Goal: Task Accomplishment & Management: Manage account settings

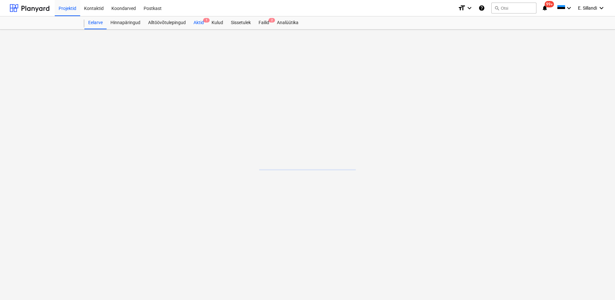
click at [203, 21] on span "1" at bounding box center [206, 20] width 6 height 5
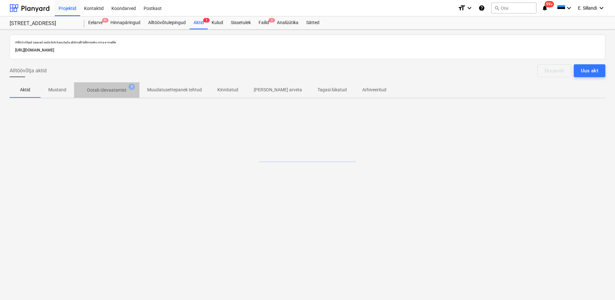
click at [116, 89] on p "Ootab ülevaatamist" at bounding box center [107, 90] width 40 height 7
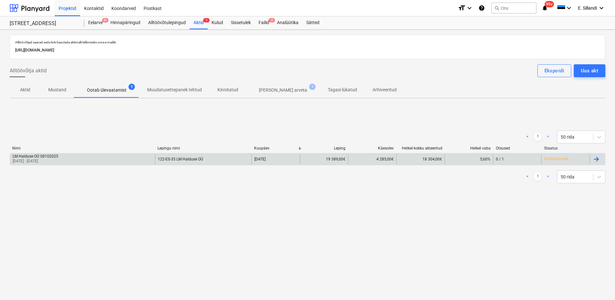
click at [144, 159] on div "LM Halduse OÜ 08102025 [DATE] - [DATE]" at bounding box center [82, 159] width 145 height 10
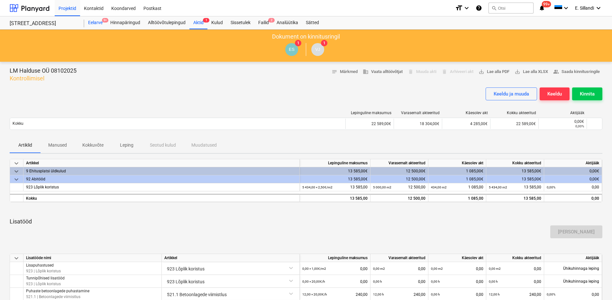
click at [102, 24] on div "Eelarve 9+" at bounding box center [95, 22] width 22 height 13
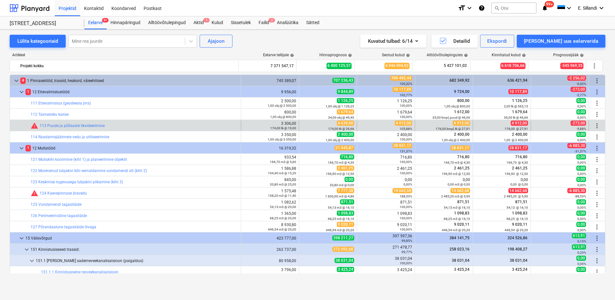
click at [594, 127] on span "more_vert" at bounding box center [597, 126] width 8 height 8
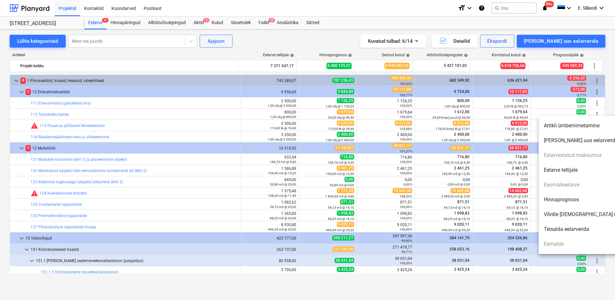
click at [584, 200] on li "Hinnaprognoos" at bounding box center [593, 199] width 111 height 15
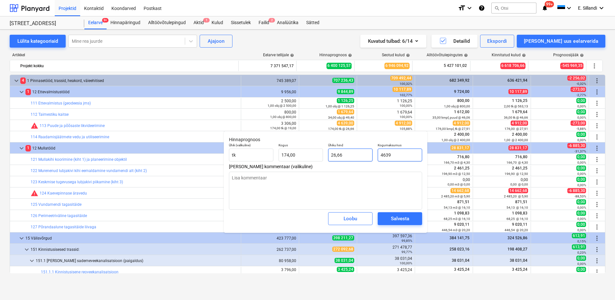
drag, startPoint x: 411, startPoint y: 153, endPoint x: 352, endPoint y: 149, distance: 59.0
click at [352, 150] on div "Ühik (valikuline) [PERSON_NAME] 174,00 Ühiku hind 26,66 Kogumaksumus 4639" at bounding box center [325, 152] width 198 height 23
type input "4"
type textarea "x"
type input "0,02"
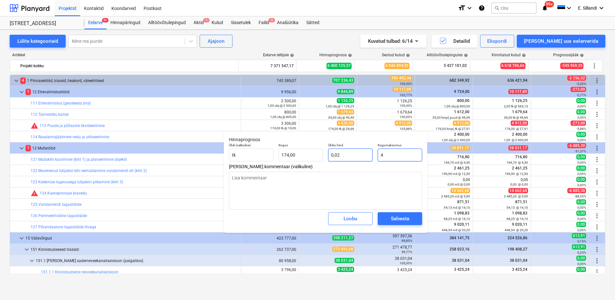
type input "49"
type textarea "x"
type input "0,28"
type input "491"
type textarea "x"
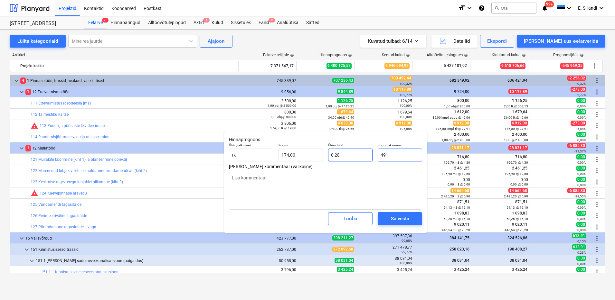
type input "2,82"
type input "4912"
type textarea "x"
type input "28,23"
type input "4 912,00"
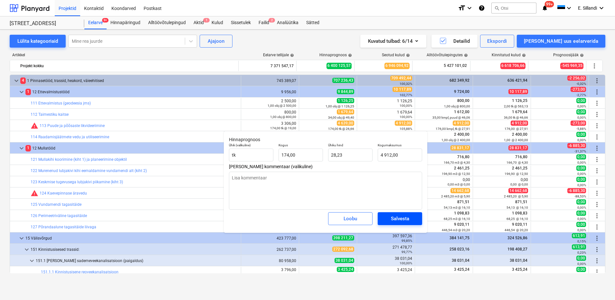
click at [407, 219] on div "Salvesta" at bounding box center [400, 219] width 18 height 8
type textarea "x"
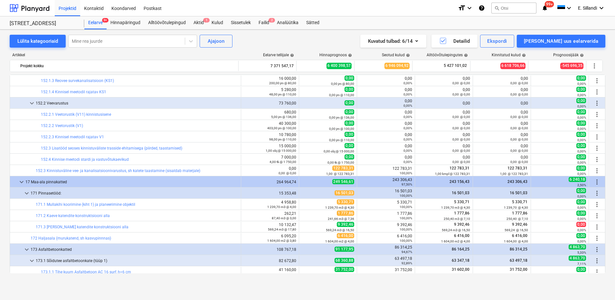
scroll to position [414, 0]
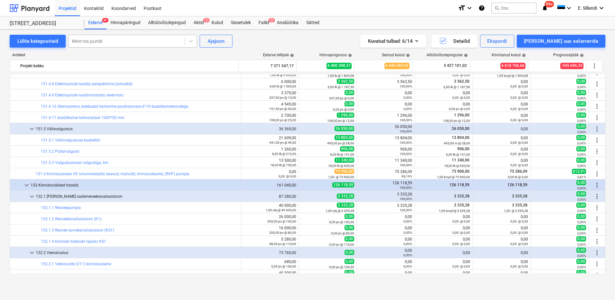
click at [157, 46] on div "Mine rea juurde" at bounding box center [132, 41] width 129 height 13
type input "äravedu"
click at [149, 57] on div "-- -- 124 Kaevepinnase äravedu" at bounding box center [132, 56] width 129 height 10
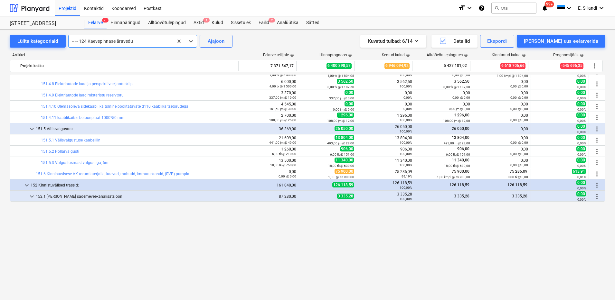
scroll to position [113, 0]
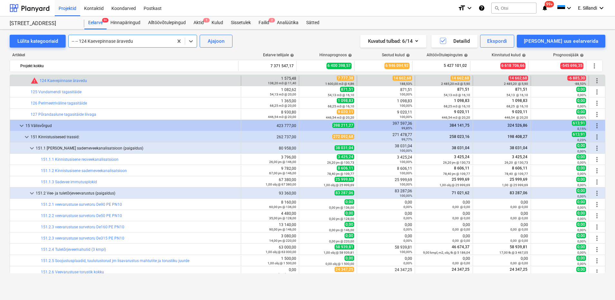
click at [594, 78] on span "more_vert" at bounding box center [597, 81] width 8 height 8
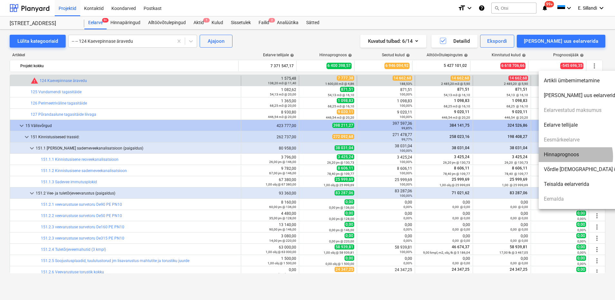
click at [575, 156] on li "Hinnaprognoos" at bounding box center [593, 154] width 111 height 15
type textarea "x"
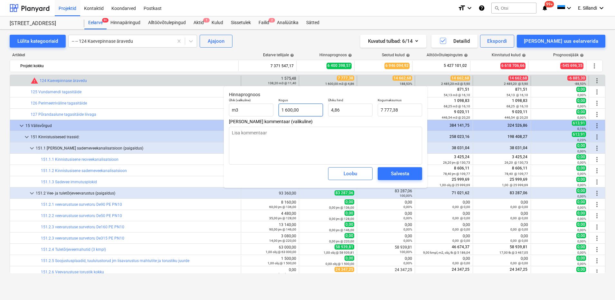
type input "1600"
drag, startPoint x: 303, startPoint y: 114, endPoint x: 253, endPoint y: 110, distance: 50.0
click at [253, 110] on div "Ühik (valikuline) m3 Kogus 1600 Ühiku hind 4,86 Kogumaksumus 7 777,38" at bounding box center [325, 107] width 198 height 23
type textarea "x"
type input "2"
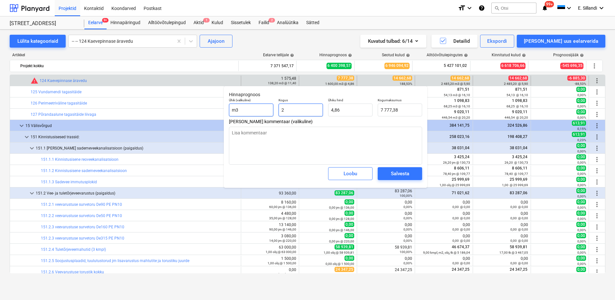
type input "9,72"
type textarea "x"
type input "24"
type input "116,66"
type textarea "x"
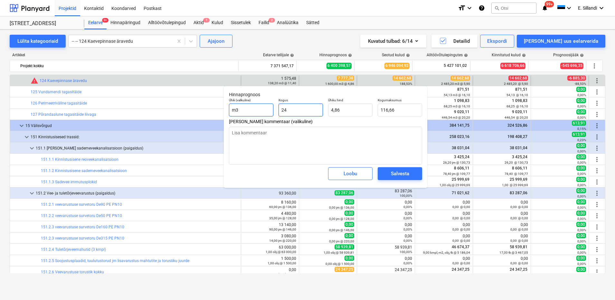
type input "248"
type input "1 205,49"
type textarea "x"
type input "2485"
type input "12 079,24"
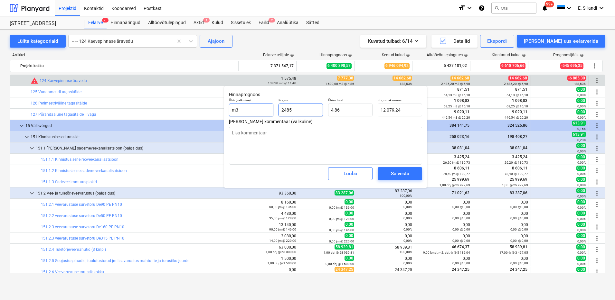
type textarea "x"
type input "2485,"
type textarea "x"
type input "2485,2"
type input "12 080,22"
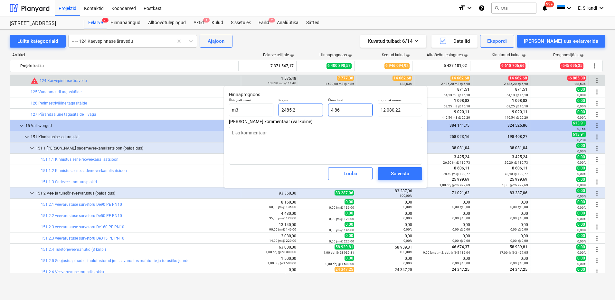
type input "2485,2"
type textarea "x"
type input "2 485,20"
type input "4,8609"
drag, startPoint x: 355, startPoint y: 108, endPoint x: 302, endPoint y: 104, distance: 53.9
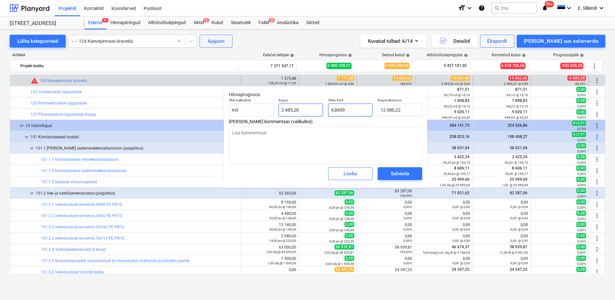
click at [306, 105] on div "Ühik (valikuline) m3 Kogus 2 485,20 Ühiku hind 4,8609 Kogumaksumus 12 080,22" at bounding box center [325, 107] width 198 height 23
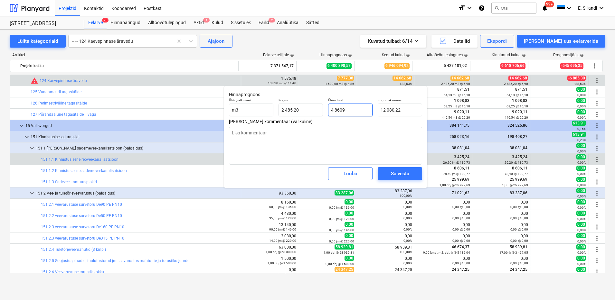
type textarea "x"
type input "5"
type input "12 426,00"
type textarea "x"
type input "5,"
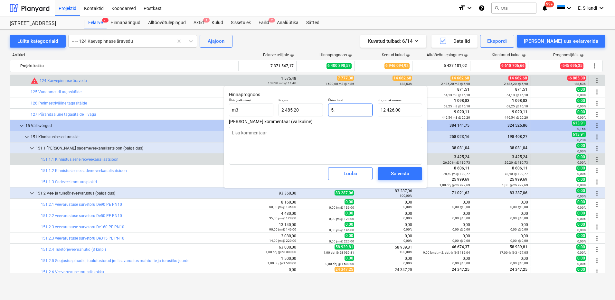
type textarea "x"
type input "5,9"
type input "14 662,68"
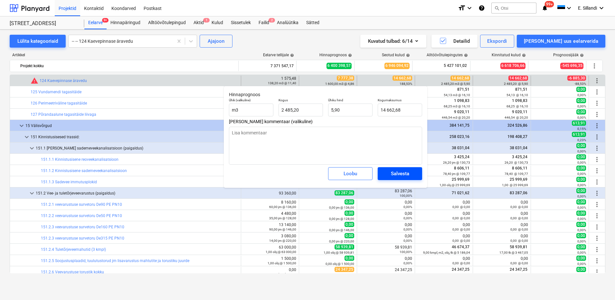
click at [389, 173] on span "Salvesta" at bounding box center [399, 174] width 29 height 8
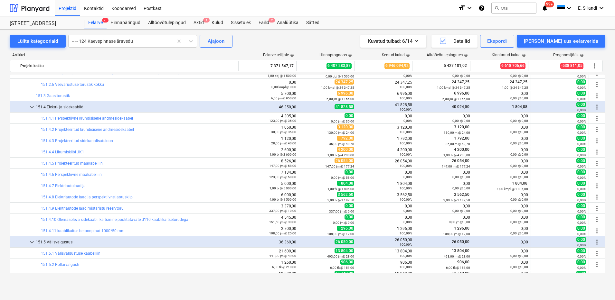
scroll to position [394, 0]
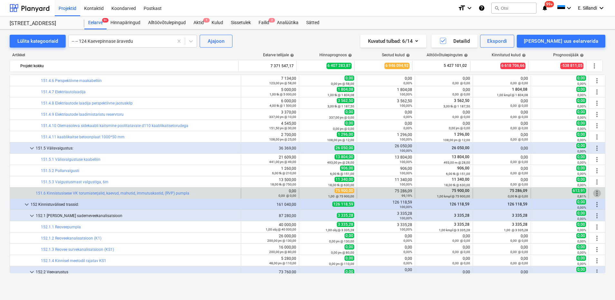
click at [593, 192] on span "more_vert" at bounding box center [597, 194] width 8 height 8
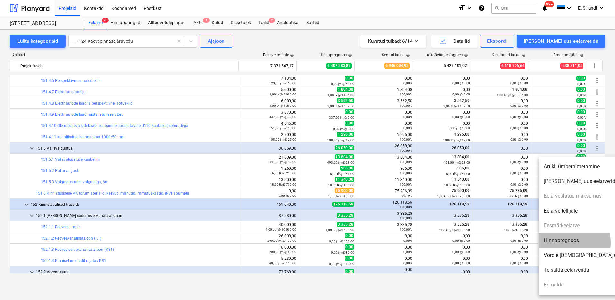
click at [551, 243] on li "Hinnaprognoos" at bounding box center [593, 240] width 111 height 15
type textarea "x"
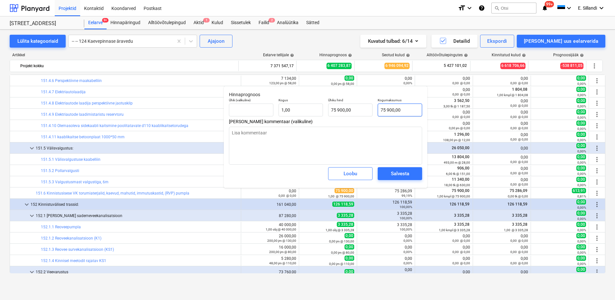
type input "75900"
drag, startPoint x: 420, startPoint y: 112, endPoint x: 356, endPoint y: 111, distance: 64.1
click at [356, 111] on div "Ühik (valikuline) Kogus 1,00 Ühiku hind 75 900,00 Kogumaksumus 75900" at bounding box center [325, 107] width 198 height 23
click at [347, 174] on div "Loobu" at bounding box center [350, 174] width 14 height 8
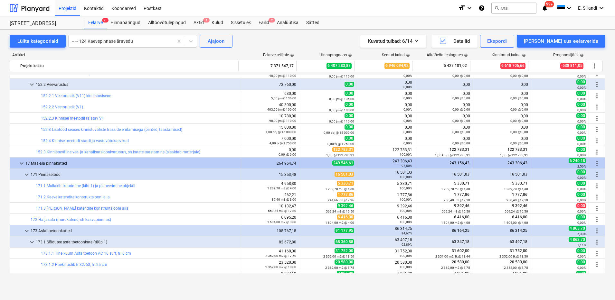
scroll to position [676, 0]
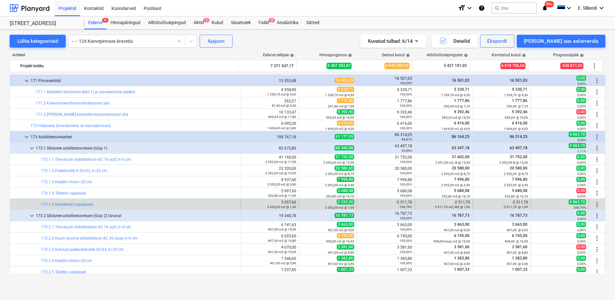
click at [594, 206] on span "more_vert" at bounding box center [597, 205] width 8 height 8
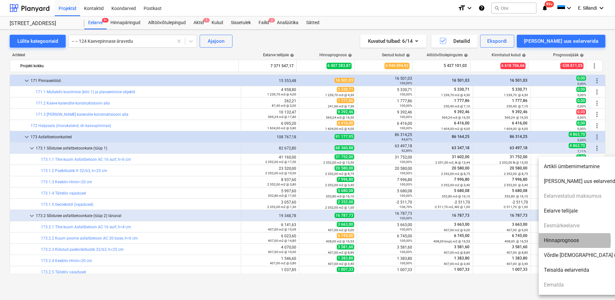
click at [555, 241] on li "Hinnaprognoos" at bounding box center [593, 240] width 111 height 15
type textarea "x"
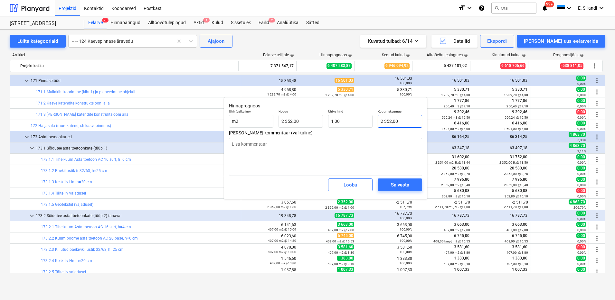
type input "2352"
drag, startPoint x: 405, startPoint y: 122, endPoint x: 299, endPoint y: 118, distance: 105.9
click at [308, 119] on div "Ühik (valikuline) m2 Kogus 2 352,00 Ühiku hind 1,00 Kogumaksumus 2352" at bounding box center [325, 118] width 198 height 23
type textarea "x"
type input "1"
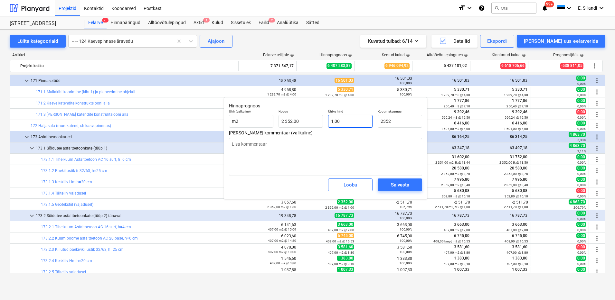
type input "2 352,00"
click at [342, 122] on input "1" at bounding box center [350, 121] width 44 height 13
type textarea "x"
type input "0,00"
type textarea "x"
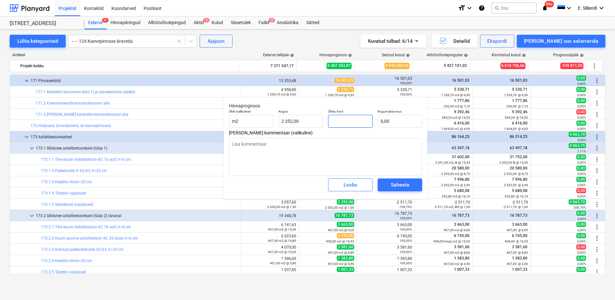
type input "-"
type textarea "x"
type input "-2"
type textarea "x"
type input "-"
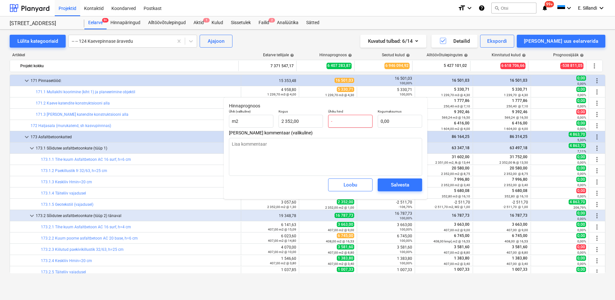
type textarea "x"
type input "-1"
type textarea "x"
type input "0,00"
click at [333, 190] on button "Loobu" at bounding box center [350, 185] width 44 height 13
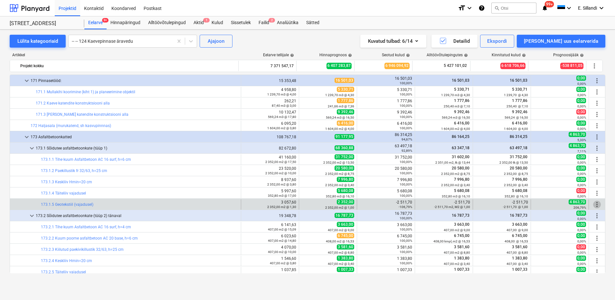
click at [594, 203] on span "more_vert" at bounding box center [597, 205] width 8 height 8
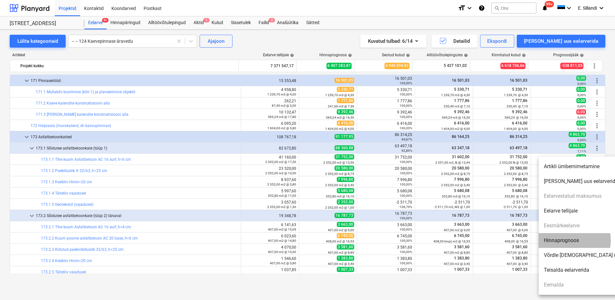
click at [570, 241] on li "Hinnaprognoos" at bounding box center [593, 240] width 111 height 15
type textarea "x"
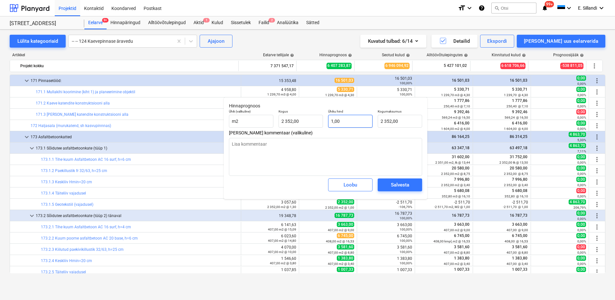
type input "1"
drag, startPoint x: 344, startPoint y: 121, endPoint x: 301, endPoint y: 115, distance: 43.9
click at [305, 116] on div "Ühik (valikuline) m2 Kogus 2 352,00 Ühiku hind 1 Kogumaksumus 2 352,00" at bounding box center [325, 118] width 198 height 23
type textarea "x"
type input "-"
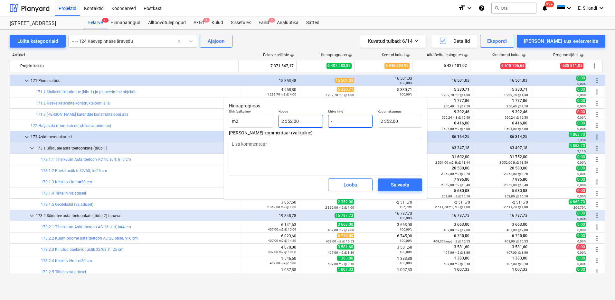
type input "0,00"
type textarea "x"
type input "-1"
type textarea "x"
type input "0,00"
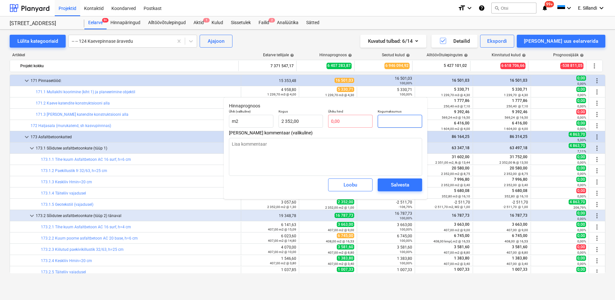
click at [393, 125] on input "text" at bounding box center [399, 121] width 44 height 13
type textarea "x"
type input "2352"
type input "0,00"
drag, startPoint x: 312, startPoint y: 120, endPoint x: 246, endPoint y: 112, distance: 66.7
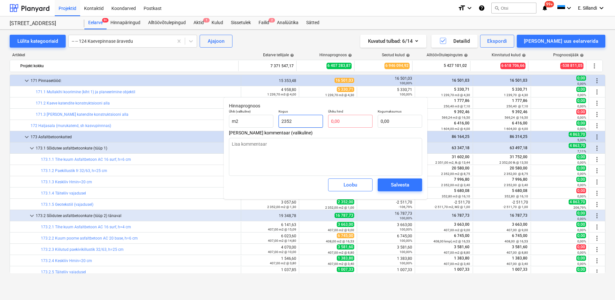
click at [250, 116] on div "Ühik (valikuline) m2 Kogus 2352 Ühiku hind 0,00 Kogumaksumus 0,00" at bounding box center [325, 118] width 198 height 23
type textarea "x"
type input "1"
type textarea "x"
type input "12"
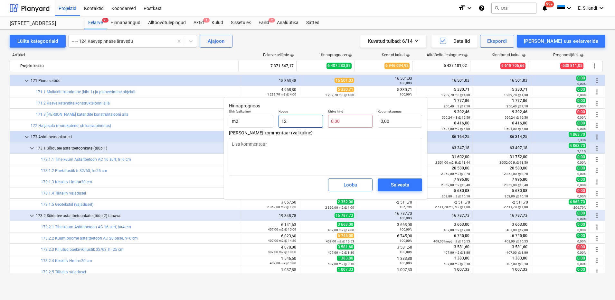
type textarea "x"
type input "124"
type textarea "x"
type input "1241"
type textarea "x"
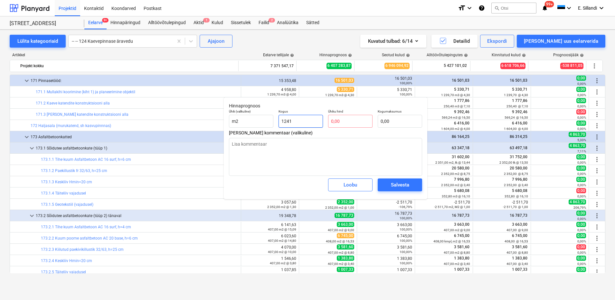
type input "12411"
type textarea "x"
type input "12411,"
type textarea "x"
type input "12411,7"
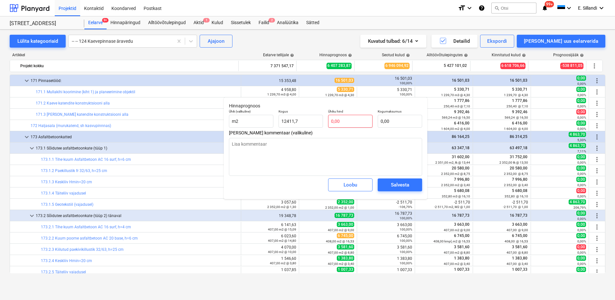
type textarea "x"
type input "12 411,70"
click at [360, 121] on input "text" at bounding box center [350, 121] width 44 height 13
type textarea "x"
type input "1"
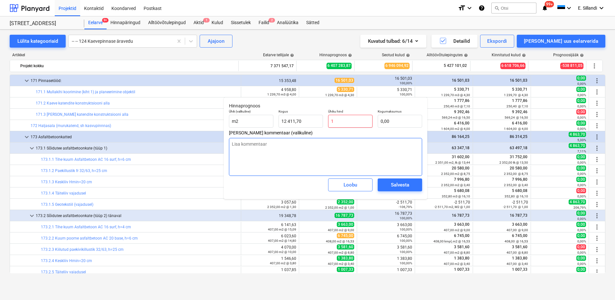
type input "12 411,70"
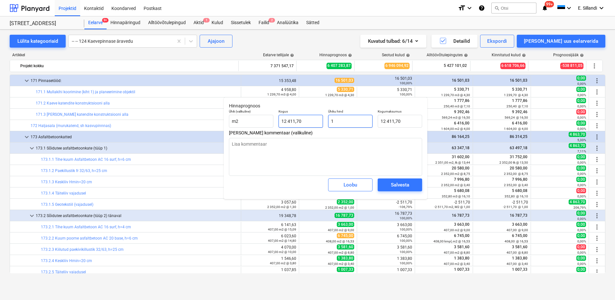
type input "1"
type textarea "x"
type input "12411,7"
type input "1,00"
click at [287, 120] on input "12411,7" at bounding box center [300, 121] width 44 height 13
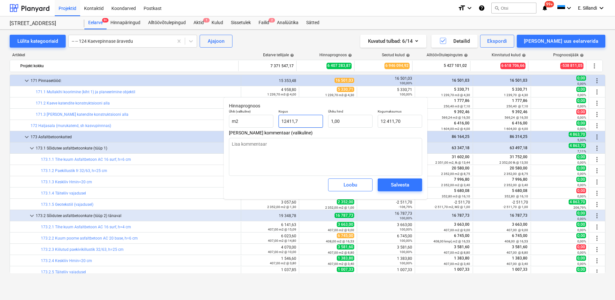
drag, startPoint x: 303, startPoint y: 123, endPoint x: 234, endPoint y: 111, distance: 70.9
click at [243, 112] on div "Ühik (valikuline) m2 Kogus 12411,7 Ühiku hind 1,00 Kogumaksumus 12 411,70" at bounding box center [325, 118] width 198 height 23
type textarea "x"
type input "-"
type input "0,00"
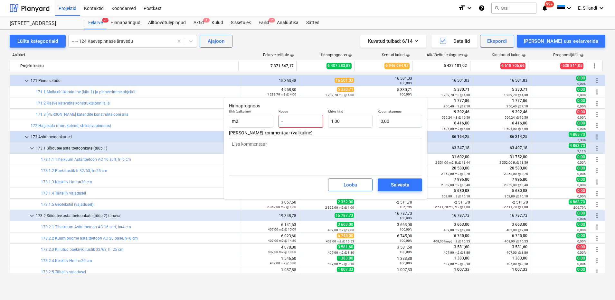
type textarea "x"
type input "-2"
type input "-2,00"
type textarea "x"
type input "-25"
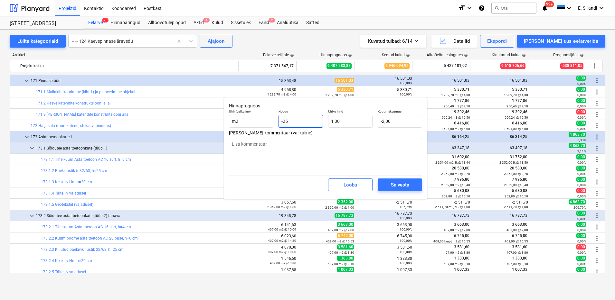
type input "-25,00"
type textarea "x"
type input "-251"
type input "-251,00"
type textarea "x"
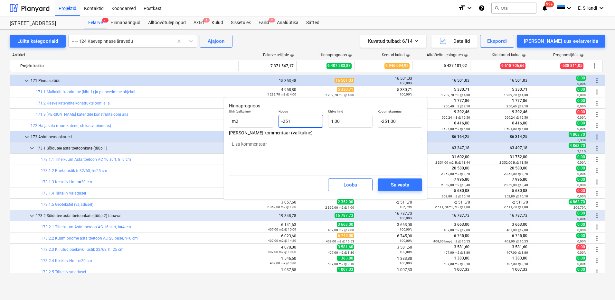
type input "-2511"
type input "-2 511,00"
type textarea "x"
type input "-2511,"
type textarea "x"
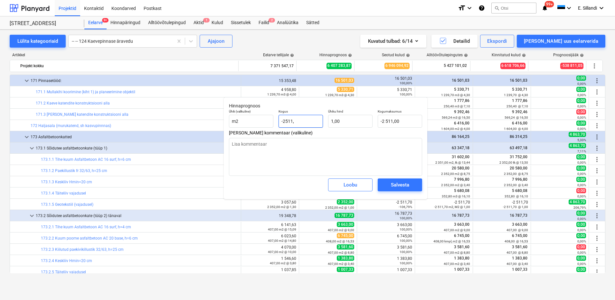
type input "-2511,7"
type input "-2 511,70"
type input "-2511,7"
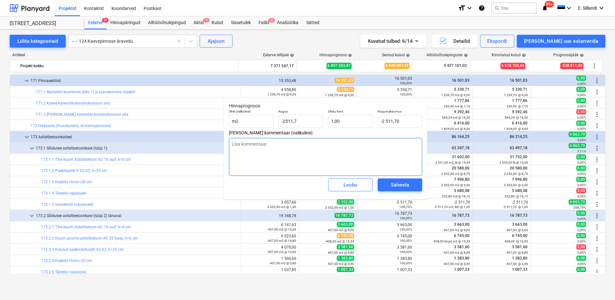
type textarea "x"
type input "-2 511,70"
click at [285, 145] on textarea at bounding box center [325, 157] width 193 height 38
click at [336, 159] on textarea at bounding box center [325, 157] width 193 height 38
type textarea "x"
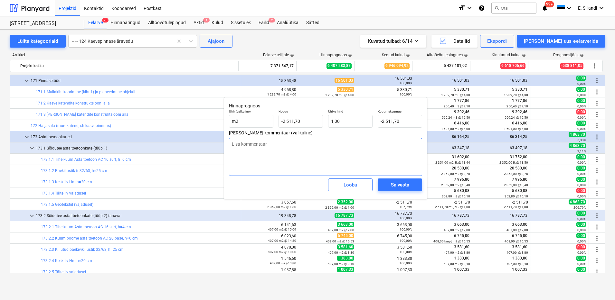
type textarea "l"
type textarea "x"
type textarea "la"
type textarea "x"
type textarea "lah"
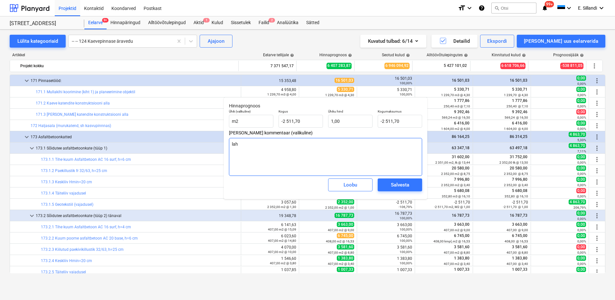
type textarea "x"
type textarea "lahend"
type textarea "x"
type textarea "lahenda"
type textarea "x"
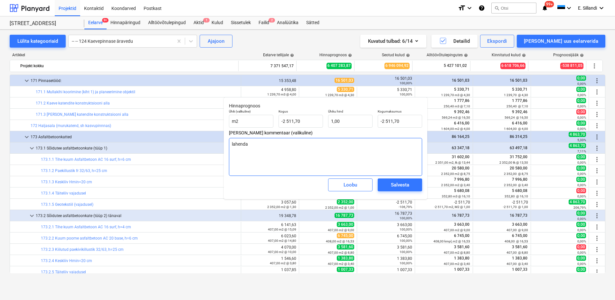
type textarea "lahendat"
type textarea "x"
type textarea "lahendatu"
type textarea "x"
type textarea "lahendatud"
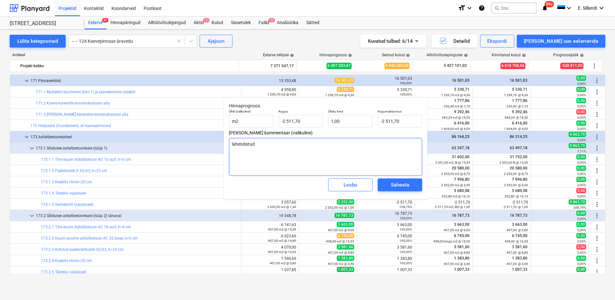
type textarea "x"
type textarea "lahendatud t"
type textarea "x"
type textarea "lahendatud te"
type textarea "x"
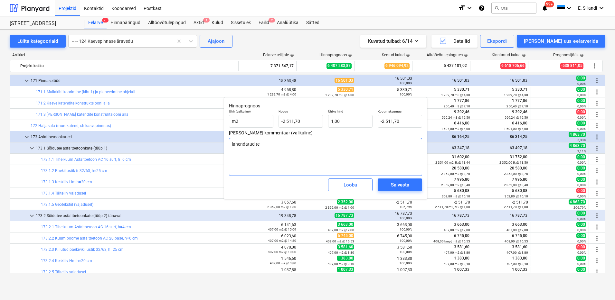
type textarea "lahendatud tei"
type textarea "x"
type textarea "lahendatud teist"
type textarea "x"
type textarea "lahendatud teiste"
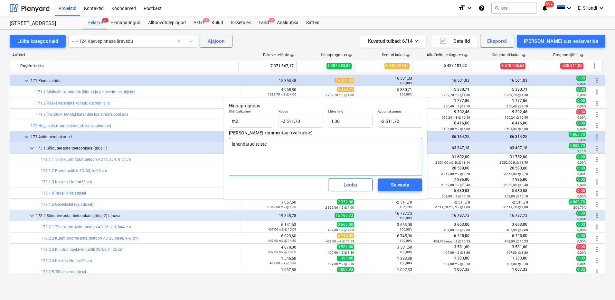
type textarea "x"
type textarea "lahendatud teistel"
type textarea "x"
type textarea "lahendatud teistel"
type textarea "x"
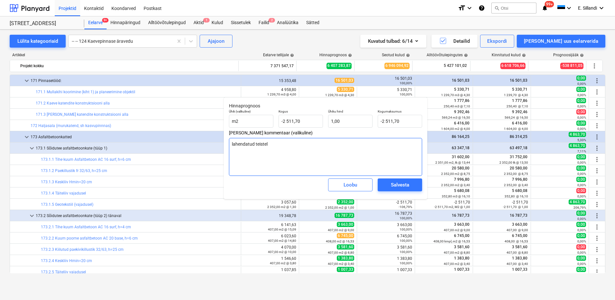
type textarea "lahendatud teistel r"
type textarea "x"
type textarea "lahendatud teistel ri"
type textarea "x"
type textarea "lahendatud teistel rid"
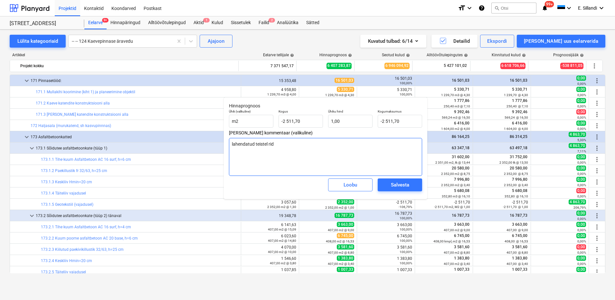
type textarea "x"
type textarea "lahendatud teistel rida"
type textarea "x"
type textarea "lahendatud teistel ridad"
type textarea "x"
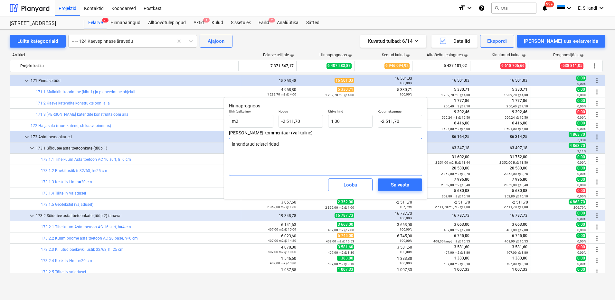
type textarea "lahendatud teistel ridade"
type textarea "x"
type textarea "lahendatud teistel ridadel"
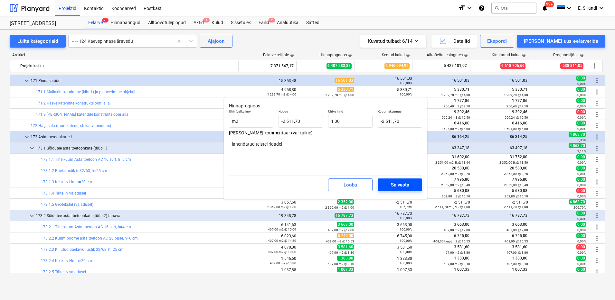
click at [400, 186] on div "Salvesta" at bounding box center [400, 185] width 18 height 8
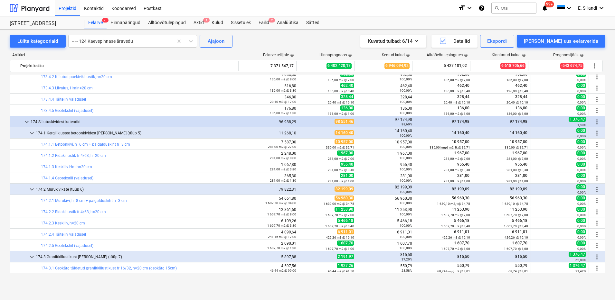
scroll to position [1032, 0]
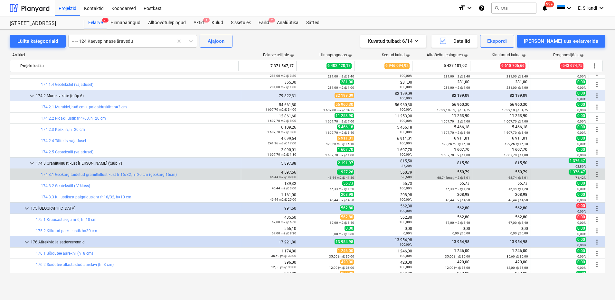
click at [594, 174] on span "more_vert" at bounding box center [597, 175] width 8 height 8
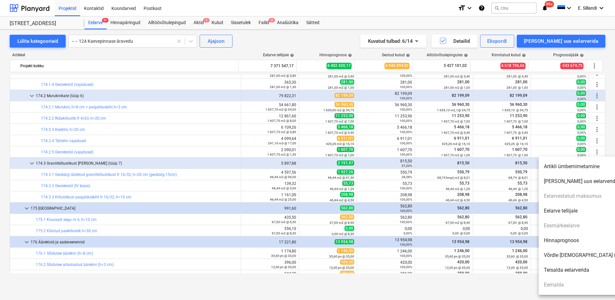
click at [566, 241] on li "Hinnaprognoos" at bounding box center [593, 240] width 111 height 15
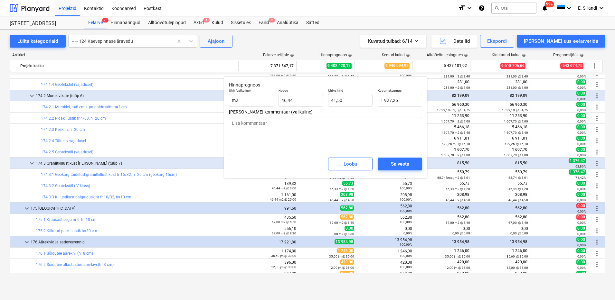
drag, startPoint x: 357, startPoint y: 81, endPoint x: 299, endPoint y: 79, distance: 58.3
click at [282, 67] on body "Projektid Kontaktid Koondarved Postkast format_size keyboard_arrow_down help se…" at bounding box center [307, 150] width 615 height 300
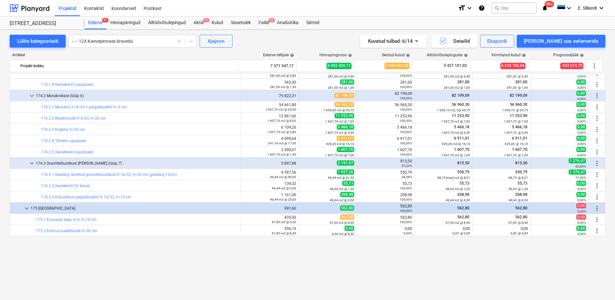
type textarea "x"
type input "46,44"
type input "41,50"
type input "1 927,26"
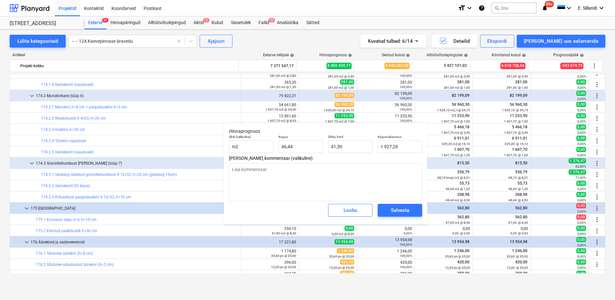
type textarea "x"
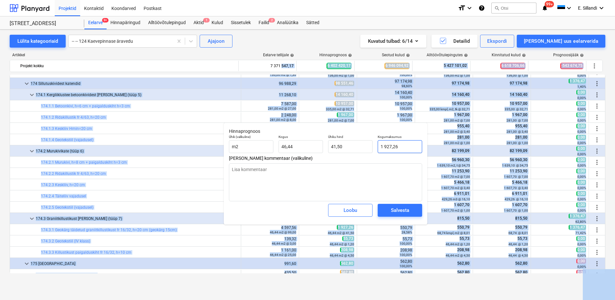
type input "1927,26"
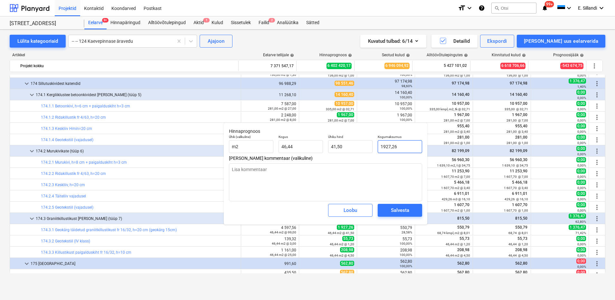
click at [409, 145] on input "1927,26" at bounding box center [399, 146] width 44 height 13
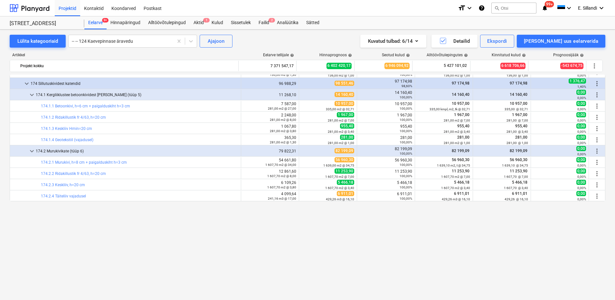
scroll to position [883, 0]
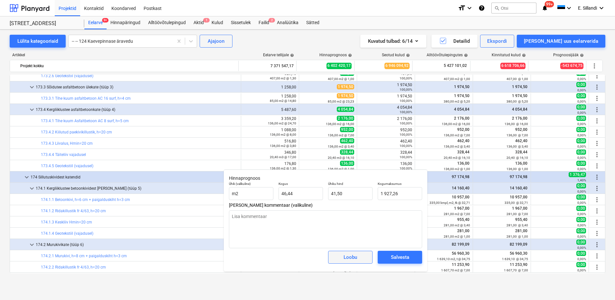
click at [349, 259] on div "Loobu" at bounding box center [350, 257] width 14 height 8
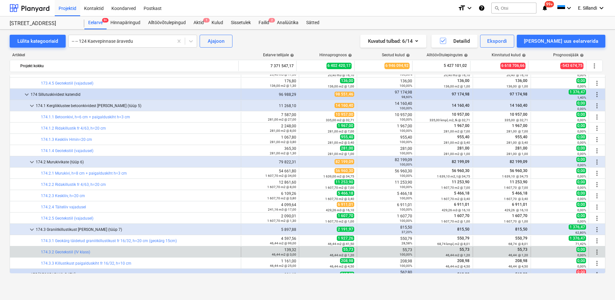
scroll to position [1060, 0]
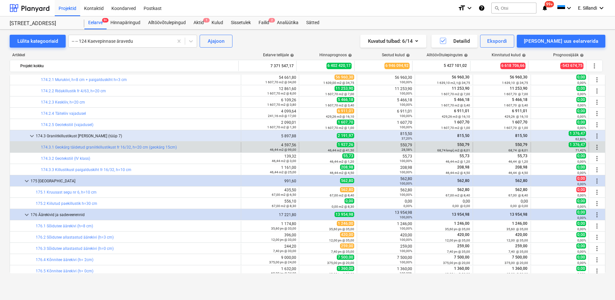
click at [594, 150] on span "more_vert" at bounding box center [597, 148] width 8 height 8
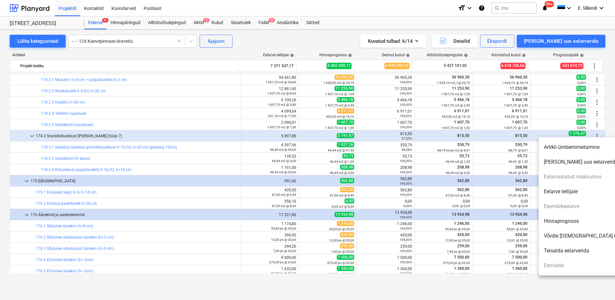
click at [563, 219] on li "Hinnaprognoos" at bounding box center [593, 221] width 111 height 15
type textarea "x"
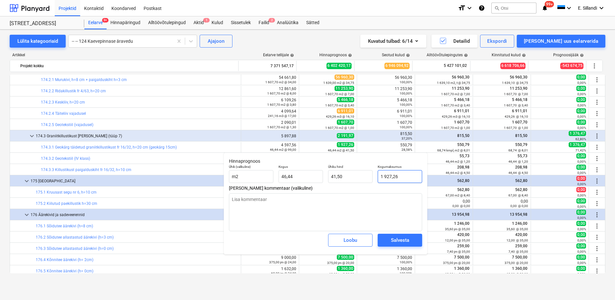
type input "1927,26"
drag, startPoint x: 406, startPoint y: 177, endPoint x: 315, endPoint y: 167, distance: 91.6
click at [327, 170] on div "Ühik (valikuline) m2 Kogus 46,44 Ühiku hind 41,50 Kogumaksumus 1927,26" at bounding box center [325, 173] width 198 height 23
type textarea "x"
type input "5"
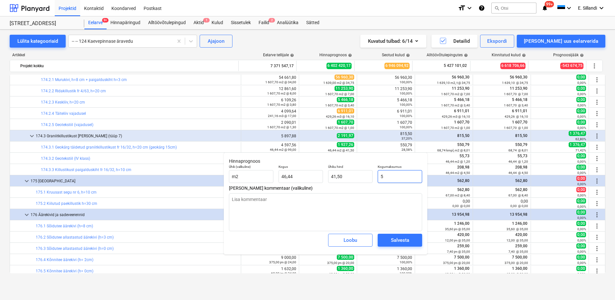
type input "0,11"
type textarea "x"
type input "55"
type input "1,18"
type input "550"
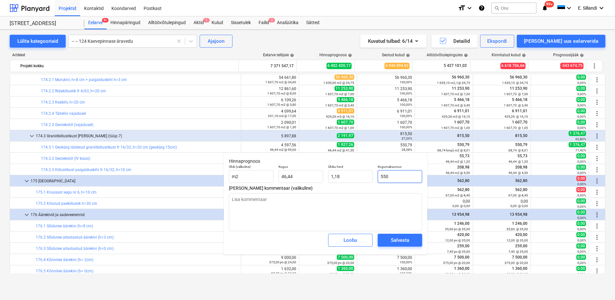
type textarea "x"
type input "550,"
type input "11,84"
type textarea "x"
type input "550,7"
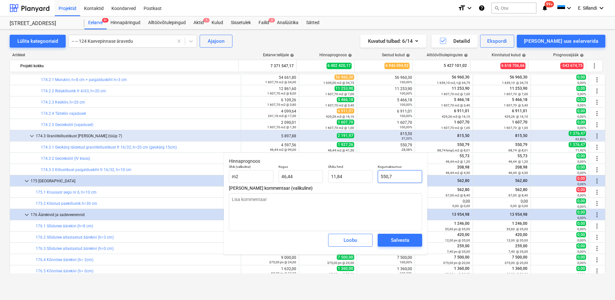
type input "11,86"
type textarea "x"
type input "550,78"
click at [291, 202] on textarea at bounding box center [325, 212] width 193 height 38
type textarea "x"
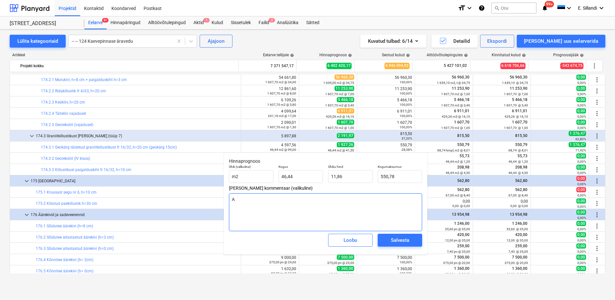
type textarea "As"
type textarea "x"
type textarea "Ase"
type textarea "x"
type textarea "Asen"
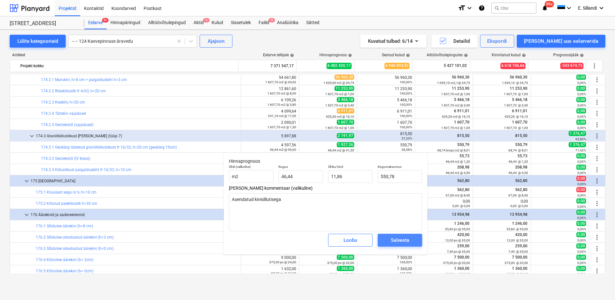
click at [407, 240] on div "Salvesta" at bounding box center [400, 240] width 18 height 8
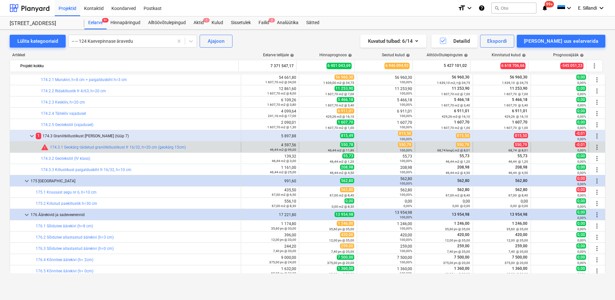
click at [593, 147] on span "more_vert" at bounding box center [597, 148] width 8 height 8
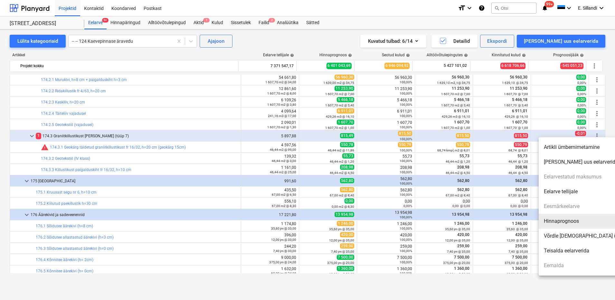
click at [562, 222] on li "Hinnaprognoos" at bounding box center [593, 221] width 111 height 15
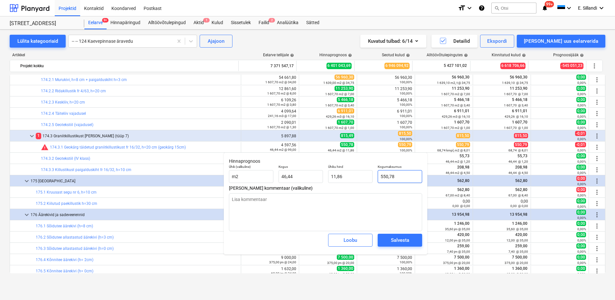
click at [406, 177] on input "550,78" at bounding box center [399, 176] width 44 height 13
click at [409, 238] on span "Salvesta" at bounding box center [399, 240] width 29 height 8
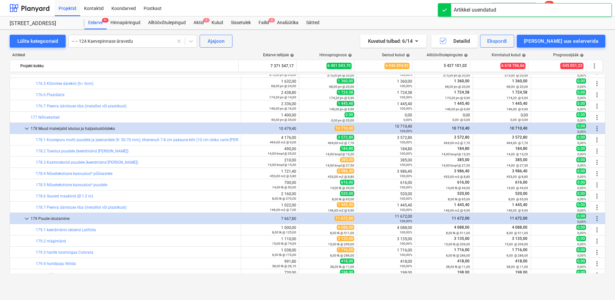
scroll to position [1435, 0]
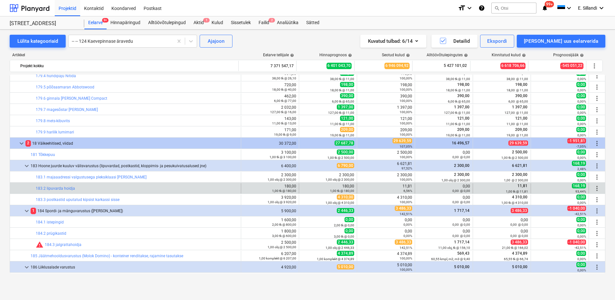
click at [593, 185] on span "more_vert" at bounding box center [597, 189] width 8 height 8
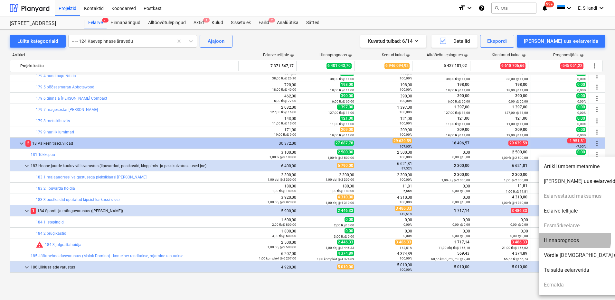
click at [563, 238] on li "Hinnaprognoos" at bounding box center [593, 240] width 111 height 15
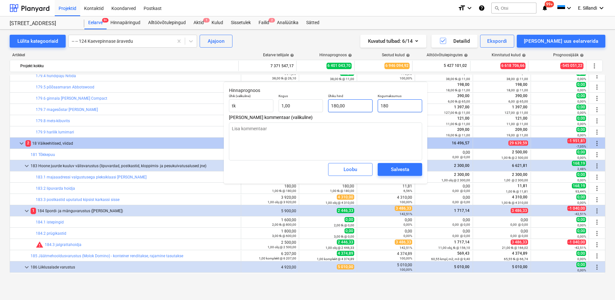
drag, startPoint x: 399, startPoint y: 106, endPoint x: 352, endPoint y: 104, distance: 47.3
click at [354, 105] on div "Ühik (valikuline) [PERSON_NAME] 1,00 Ühiku hind 180,00 Kogumaksumus 180" at bounding box center [325, 102] width 198 height 23
click at [301, 133] on textarea at bounding box center [325, 142] width 193 height 38
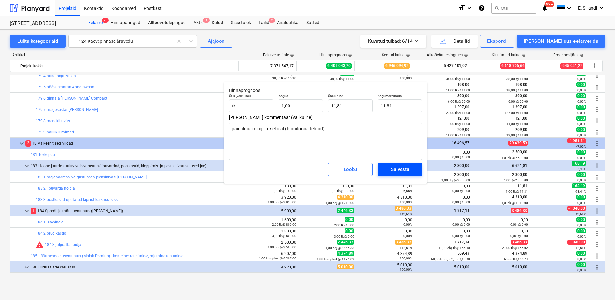
click at [401, 171] on div "Salvesta" at bounding box center [400, 169] width 18 height 8
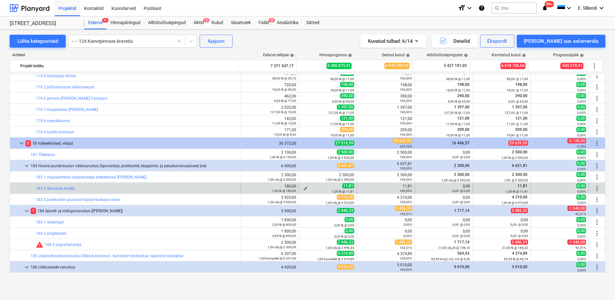
click at [303, 188] on span "edit" at bounding box center [305, 188] width 5 height 5
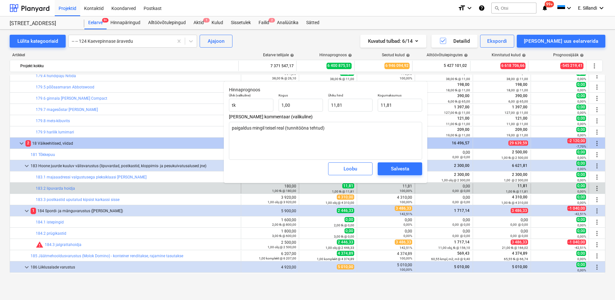
click at [354, 171] on div "Loobu" at bounding box center [350, 169] width 14 height 8
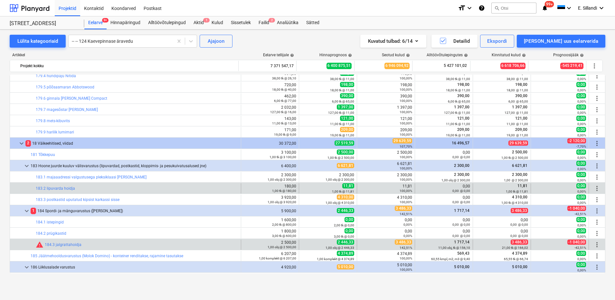
click at [593, 247] on span "more_vert" at bounding box center [597, 245] width 8 height 8
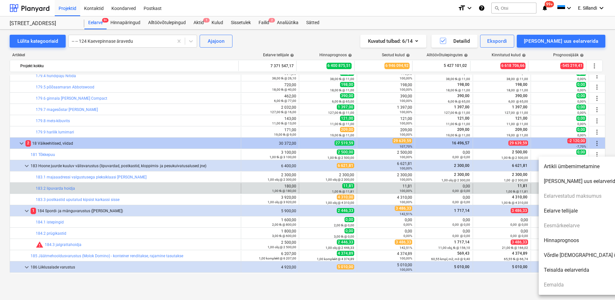
click at [574, 242] on li "Hinnaprognoos" at bounding box center [593, 240] width 111 height 15
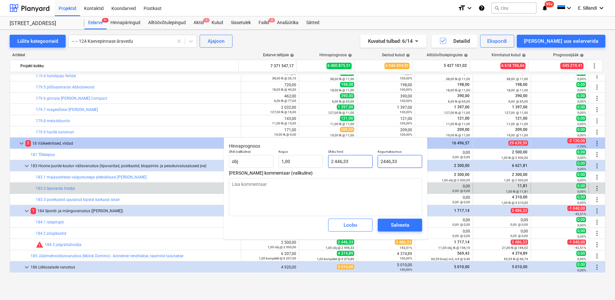
drag, startPoint x: 407, startPoint y: 162, endPoint x: 353, endPoint y: 162, distance: 53.7
click at [364, 162] on div "Ühik (valikuline) obj Kogus 1,00 Ühiku hind 2 446,33 Kogumaksumus 2446,33" at bounding box center [325, 158] width 198 height 23
click at [405, 225] on div "Salvesta" at bounding box center [400, 225] width 18 height 8
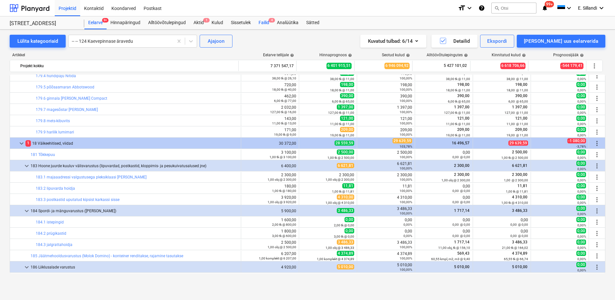
click at [264, 24] on div "Failid 4" at bounding box center [264, 22] width 18 height 13
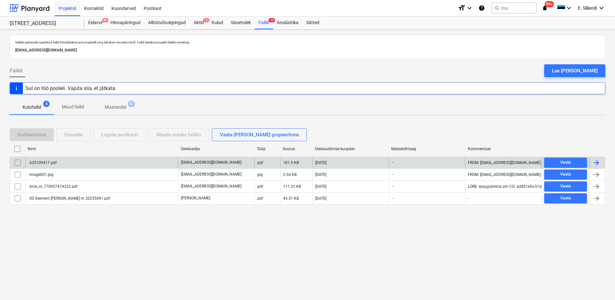
click at [54, 162] on div "A25109417.pdf" at bounding box center [42, 163] width 28 height 5
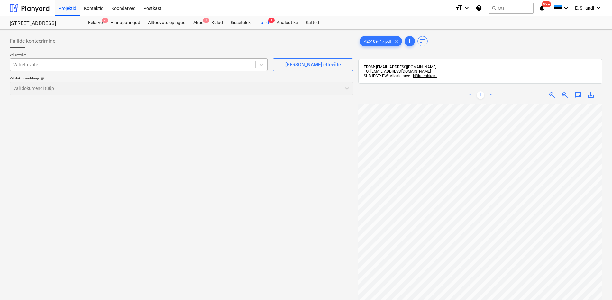
click at [96, 65] on div at bounding box center [132, 64] width 239 height 6
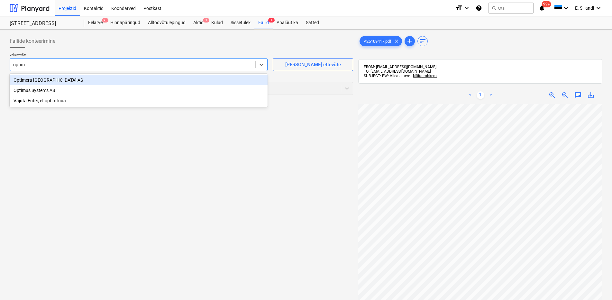
click at [74, 78] on div "Optimera [GEOGRAPHIC_DATA] AS" at bounding box center [139, 80] width 258 height 10
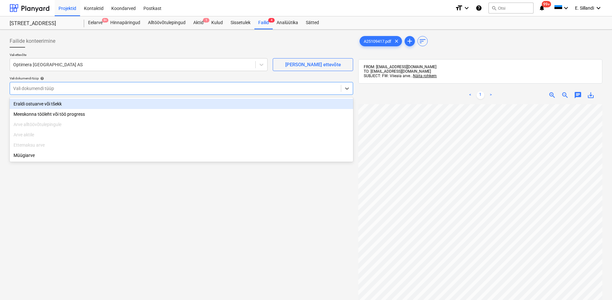
click at [64, 88] on div at bounding box center [175, 88] width 325 height 6
click at [59, 106] on div "Eraldi ostuarve või tšekk" at bounding box center [182, 104] width 344 height 10
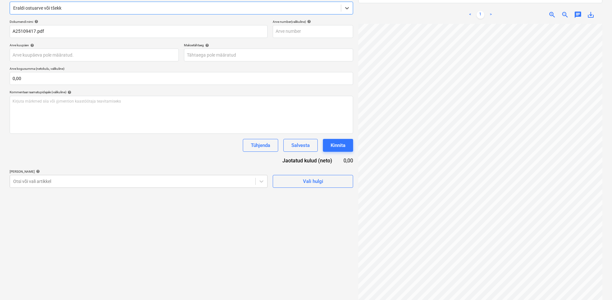
scroll to position [91, 0]
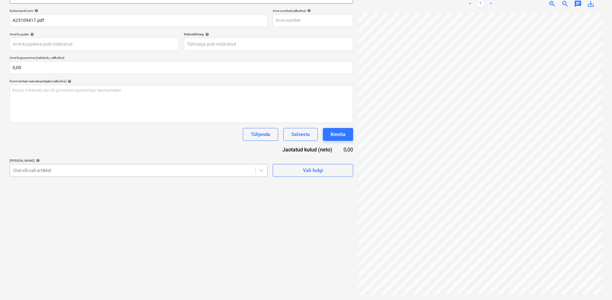
click at [70, 168] on div at bounding box center [132, 170] width 239 height 6
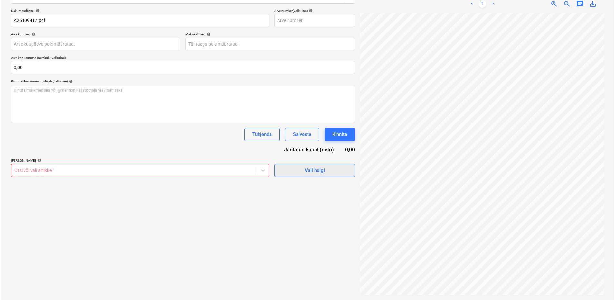
scroll to position [7, 47]
click at [142, 170] on div at bounding box center [132, 170] width 239 height 6
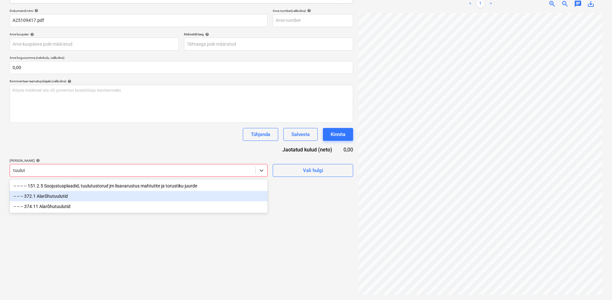
click at [65, 199] on div "-- -- -- 372.1 Alarõhutuulutid" at bounding box center [139, 196] width 258 height 10
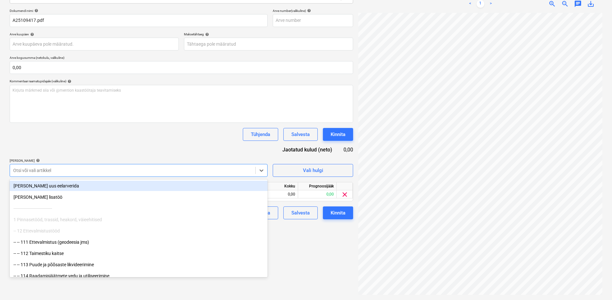
click at [115, 145] on div "Dokumendi nimi help A25109417.pdf Arve number (valikuline) help Arve kuupäev he…" at bounding box center [182, 114] width 344 height 211
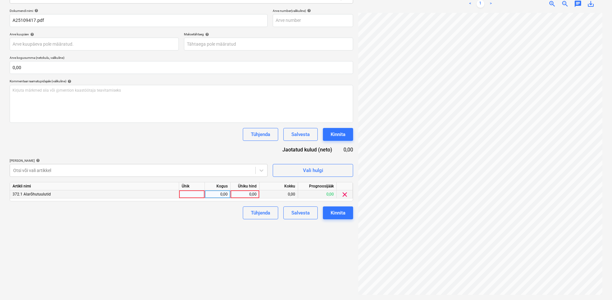
click at [245, 194] on div "0,00" at bounding box center [244, 195] width 23 height 8
click at [96, 164] on div "Otsi või vali artikkel" at bounding box center [139, 170] width 258 height 13
click at [94, 167] on div at bounding box center [132, 170] width 239 height 6
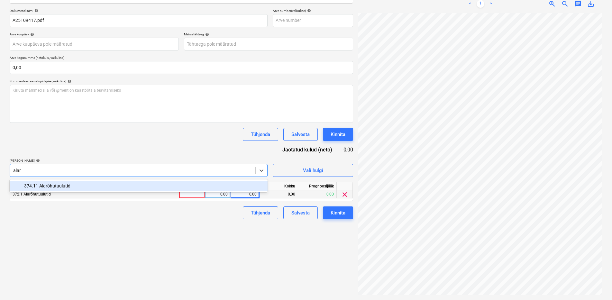
click at [80, 183] on div "-- -- -- 374.11 Alarõhutuulutid" at bounding box center [139, 186] width 258 height 10
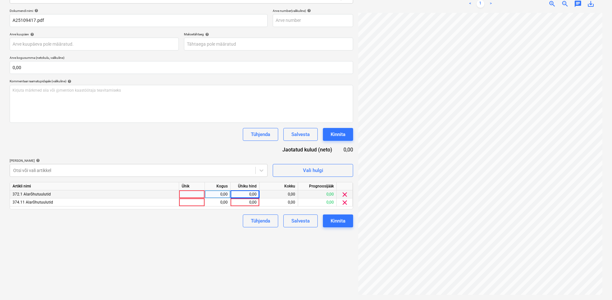
click at [107, 156] on div "Dokumendi nimi help A25109417.pdf Arve number (valikuline) help Arve kuupäev he…" at bounding box center [182, 118] width 344 height 219
click at [253, 197] on div "0,00" at bounding box center [244, 195] width 23 height 8
click at [345, 201] on span "clear" at bounding box center [345, 203] width 8 height 8
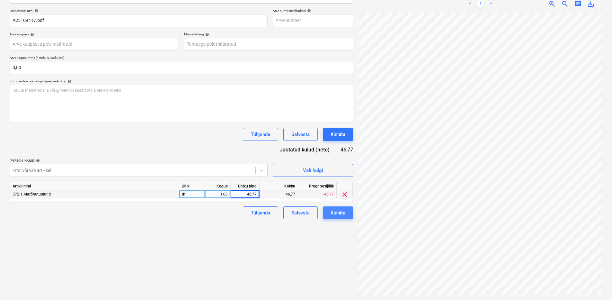
click at [344, 216] on div "Kinnita" at bounding box center [338, 213] width 15 height 8
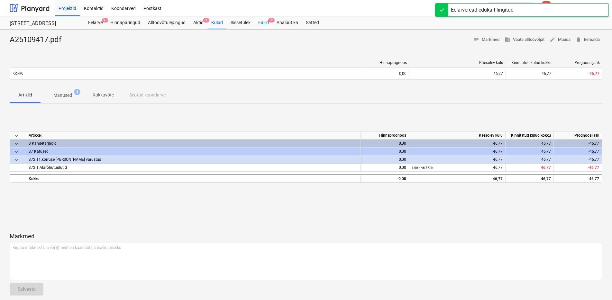
click at [266, 22] on div "Failid 3" at bounding box center [264, 22] width 18 height 13
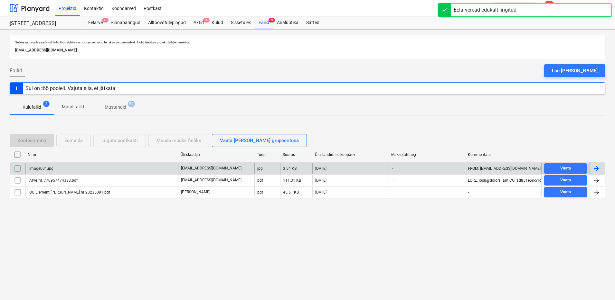
click at [17, 171] on input "checkbox" at bounding box center [18, 168] width 10 height 10
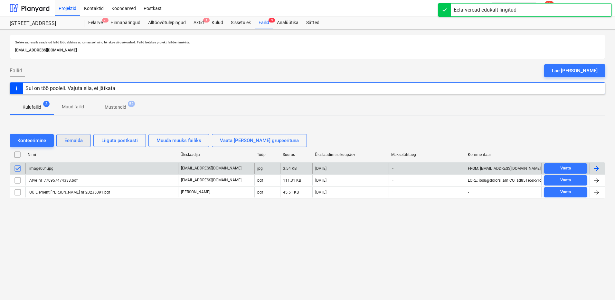
click at [79, 143] on div "Eemalda" at bounding box center [73, 140] width 18 height 8
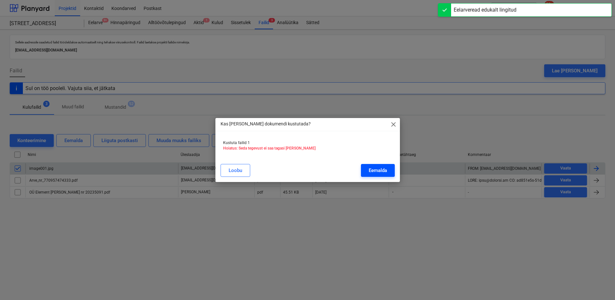
click at [392, 172] on button "Eemalda" at bounding box center [378, 170] width 34 height 13
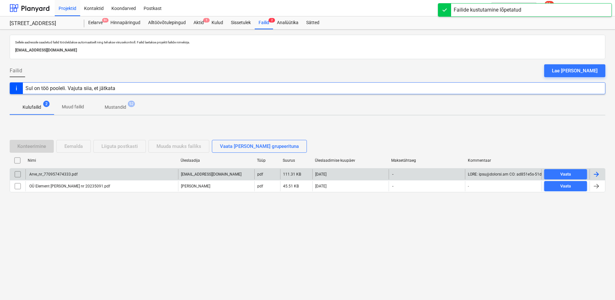
click at [80, 169] on div "Arve_nr_770957474333.pdf [EMAIL_ADDRESS][DOMAIN_NAME] pdf 111.31 KB [DATE] - Va…" at bounding box center [307, 174] width 595 height 12
click at [80, 172] on div "Arve_nr_770957474333.pdf" at bounding box center [101, 174] width 153 height 10
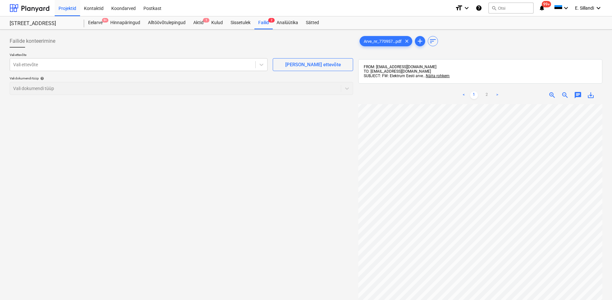
scroll to position [93, 22]
click at [488, 94] on link "2" at bounding box center [487, 95] width 8 height 8
